Goal: Transaction & Acquisition: Purchase product/service

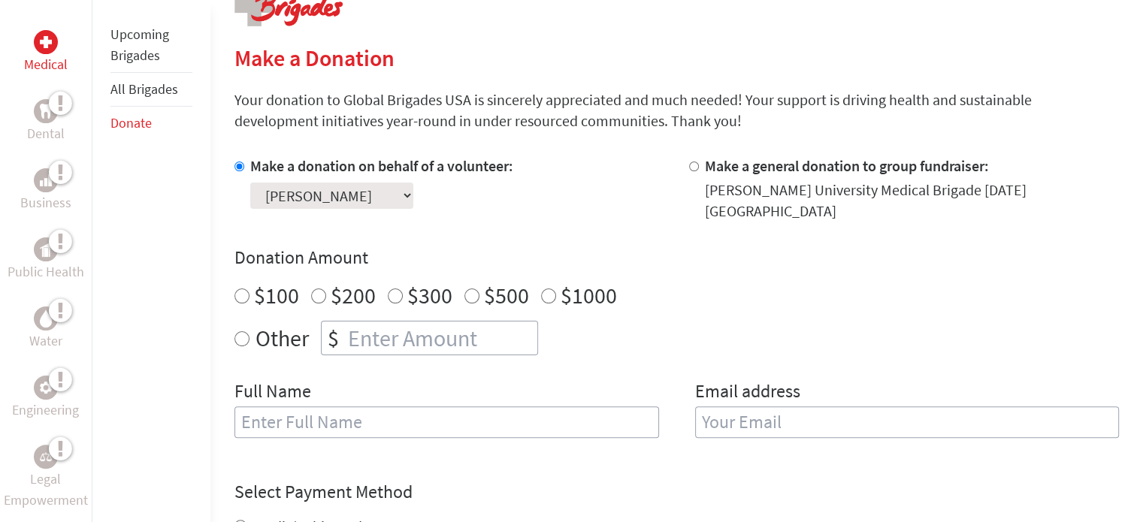
scroll to position [337, 0]
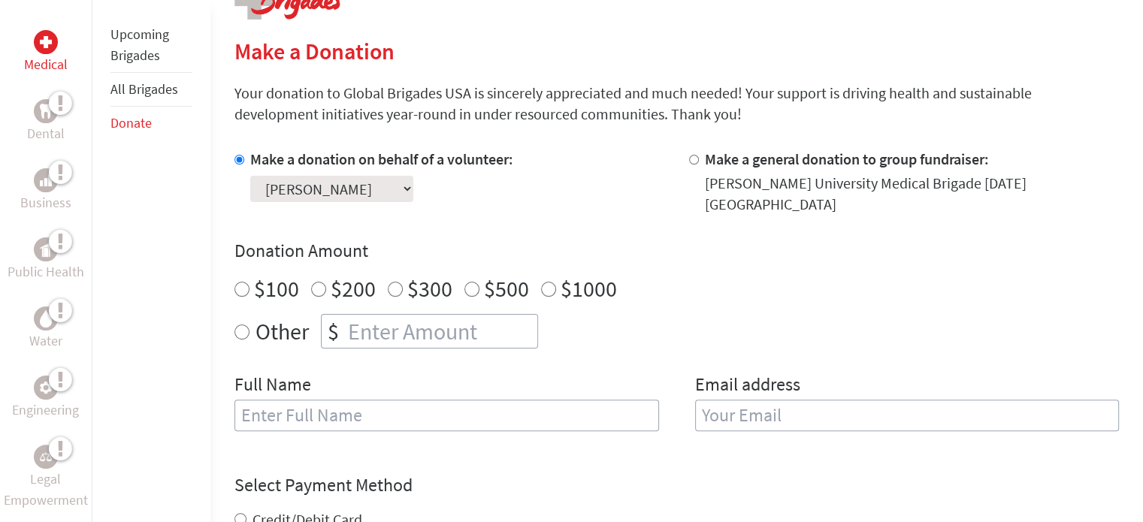
click at [311, 285] on div "$200" at bounding box center [343, 288] width 65 height 27
click at [315, 282] on input "$200" at bounding box center [318, 289] width 15 height 15
radio input "true"
click at [482, 239] on h4 "Donation Amount" at bounding box center [676, 251] width 885 height 24
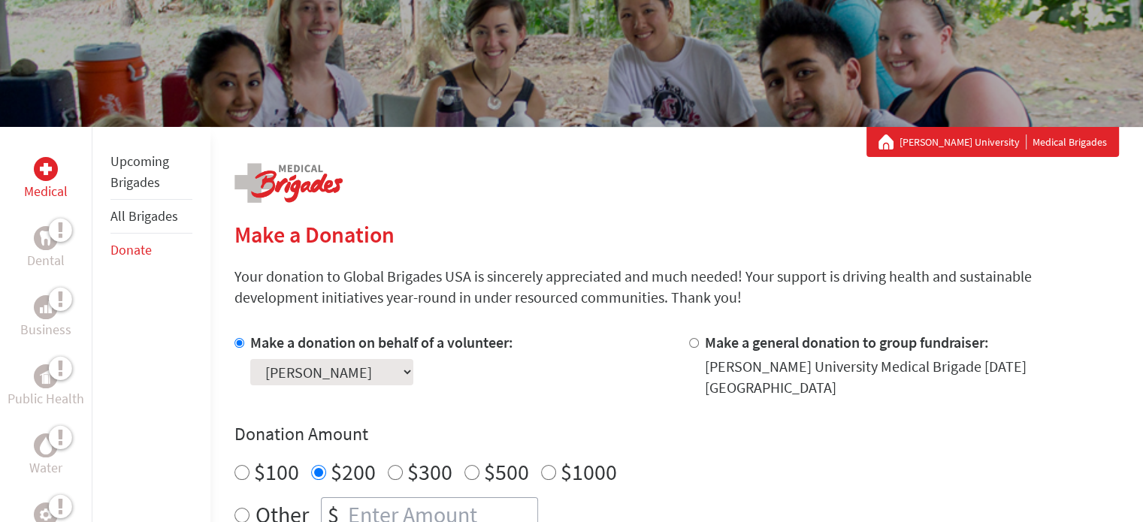
scroll to position [0, 0]
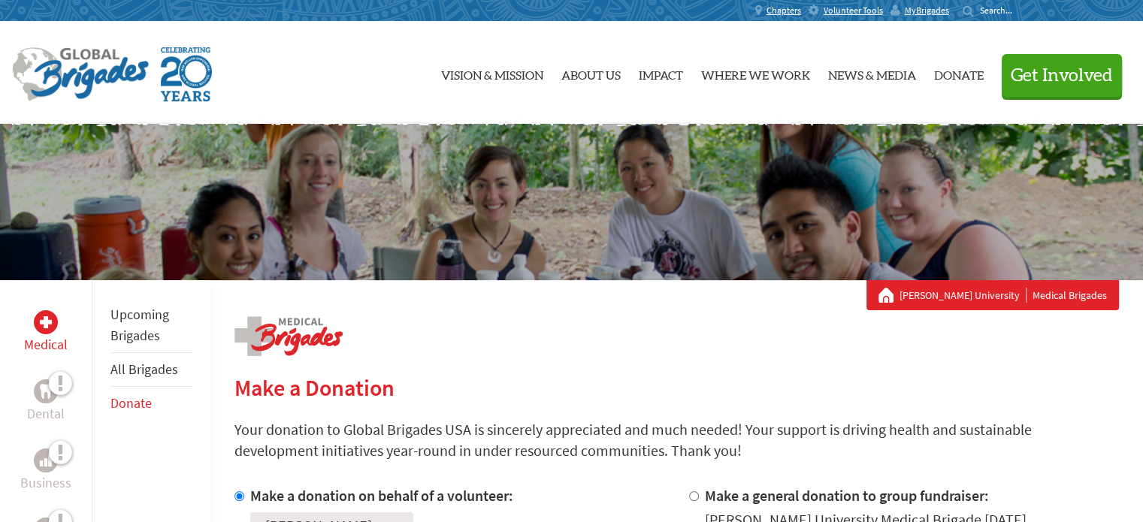
click at [957, 17] on div "MyBrigades" at bounding box center [924, 10] width 66 height 21
